Goal: Task Accomplishment & Management: Manage account settings

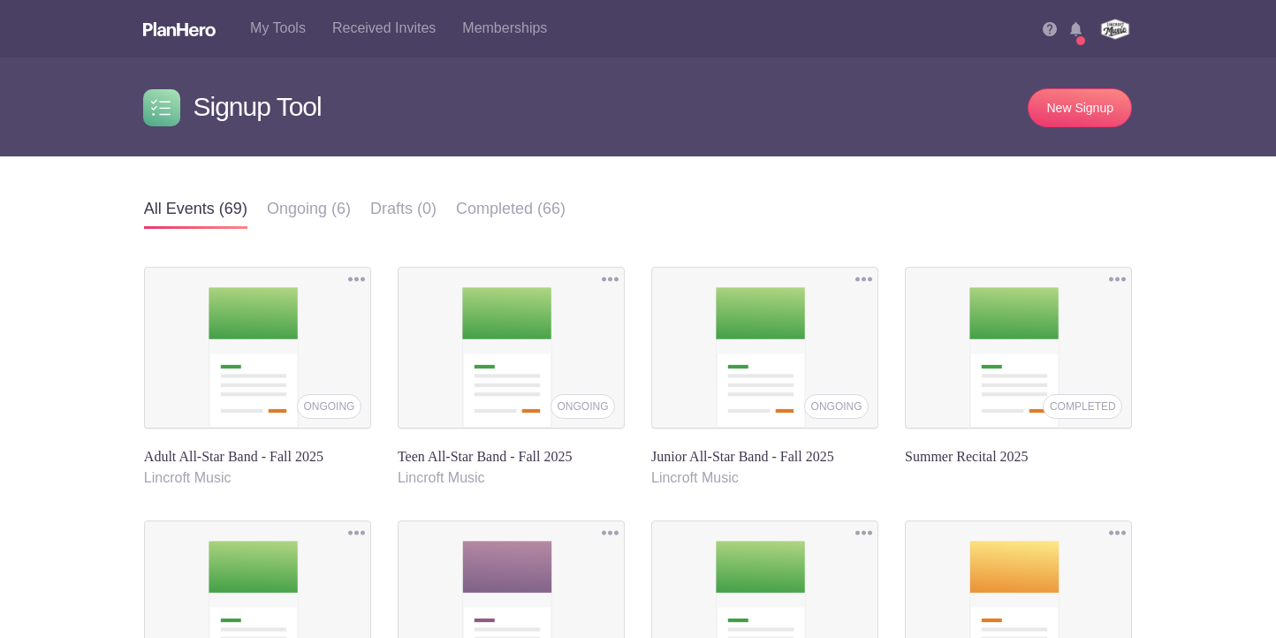
click at [1088, 25] on link at bounding box center [1083, 33] width 27 height 26
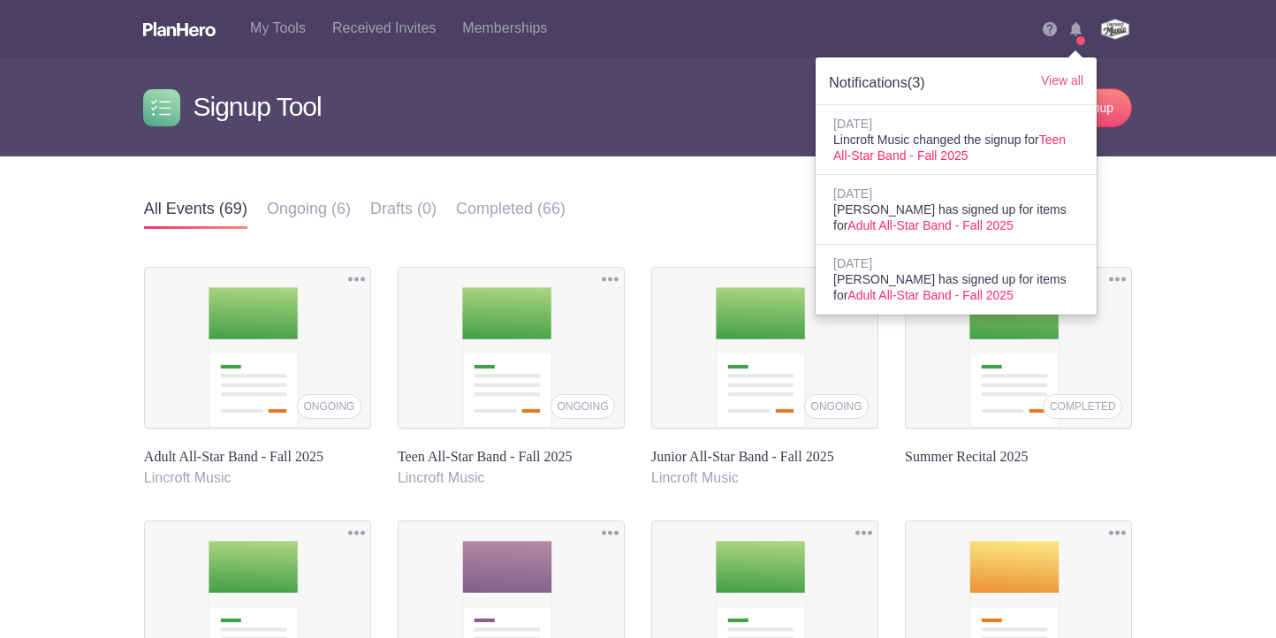
click at [1166, 194] on div "All events Ongoing Draft Completed All events (69) Ongoing (6) Drafts (0) Compl…" at bounding box center [638, 613] width 1276 height 914
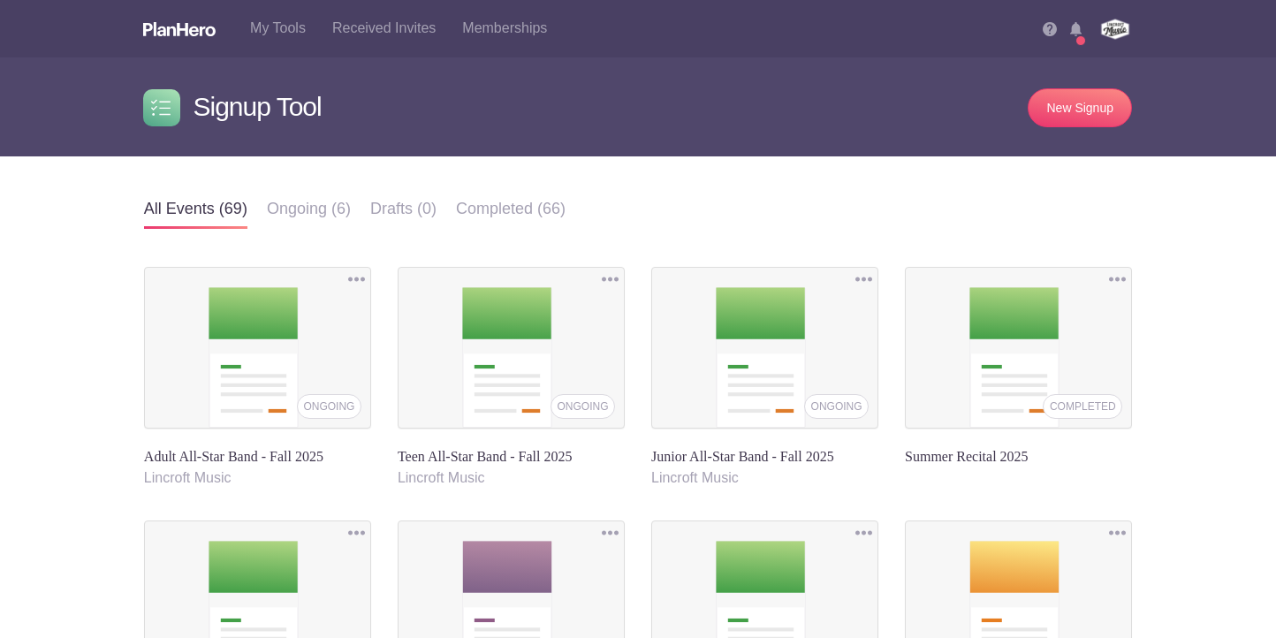
click at [1077, 27] on img at bounding box center [1075, 29] width 11 height 14
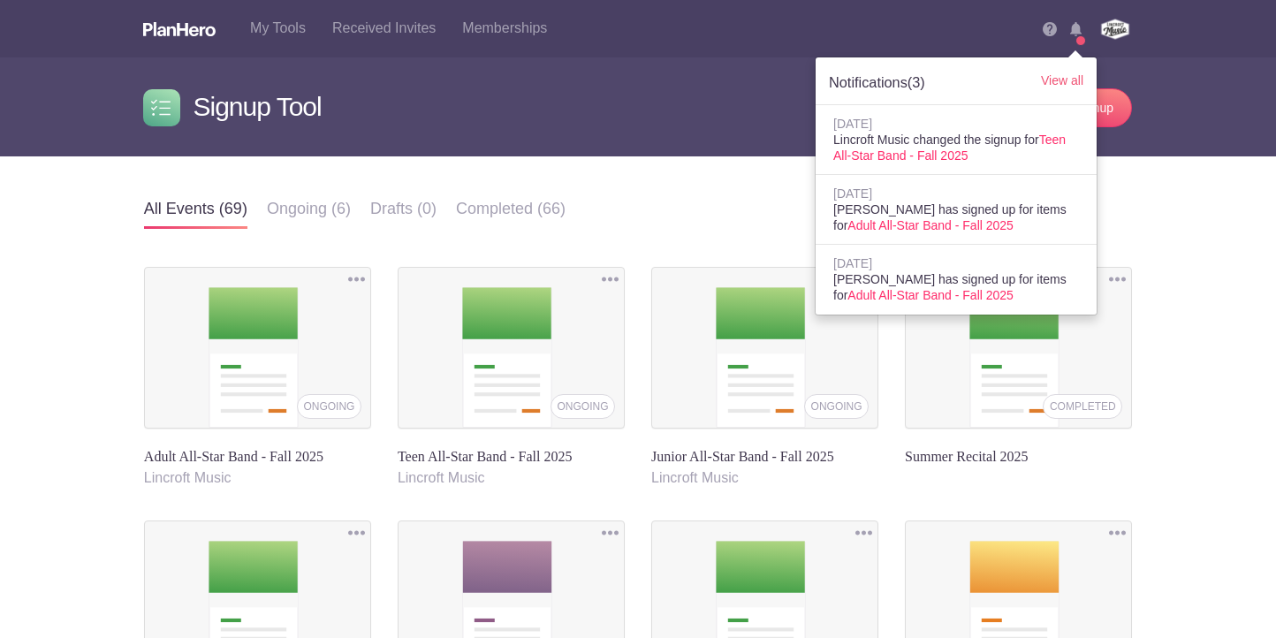
click at [1077, 29] on img at bounding box center [1075, 29] width 11 height 14
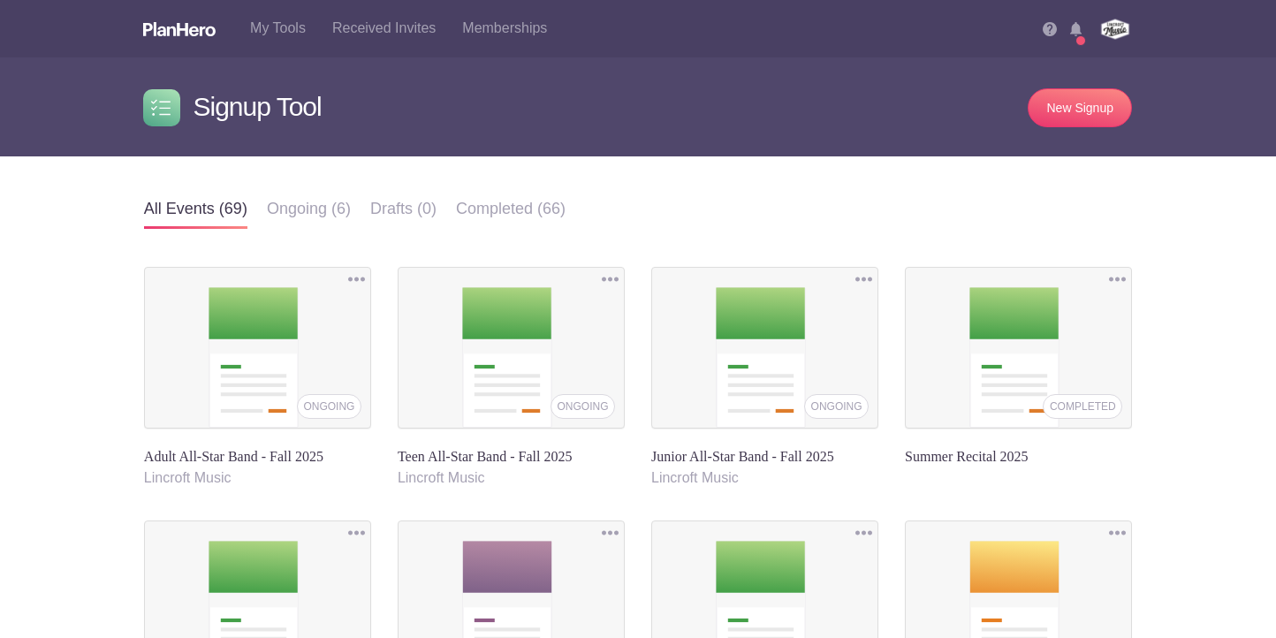
click at [1080, 38] on li "Notifications (3) View all Aug 14, 2025 Lincroft Music changed the signup for T…" at bounding box center [1083, 23] width 27 height 46
click at [1077, 29] on img at bounding box center [1075, 29] width 11 height 14
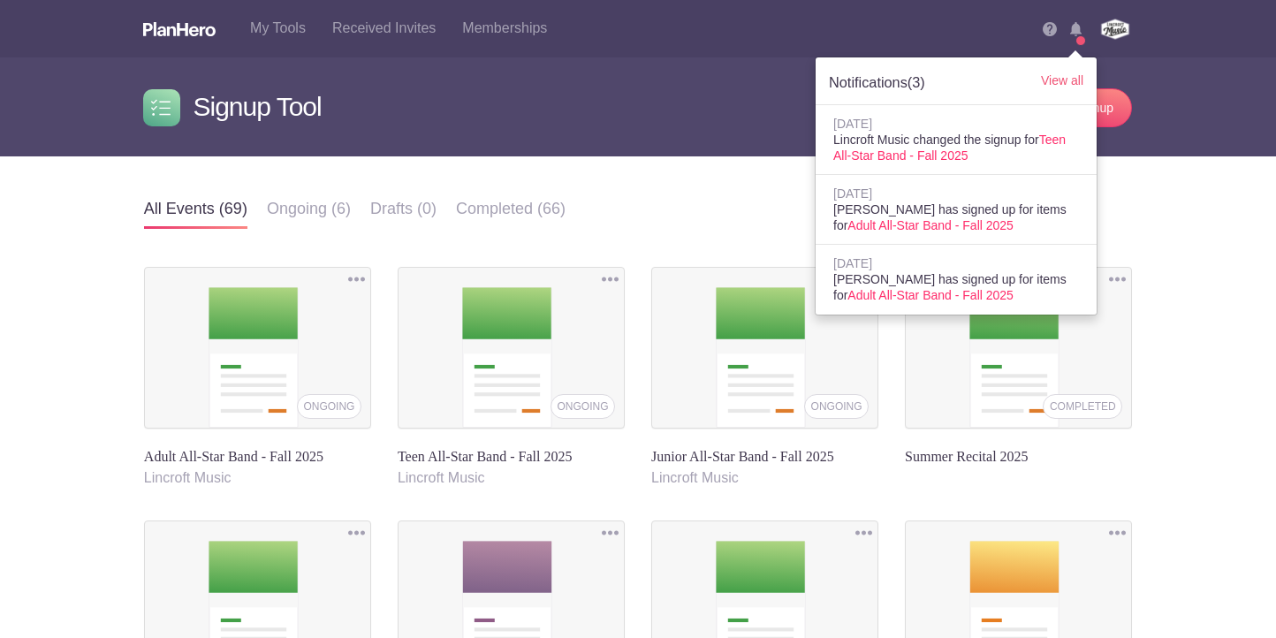
click at [1076, 30] on img at bounding box center [1075, 29] width 11 height 14
